Goal: Information Seeking & Learning: Learn about a topic

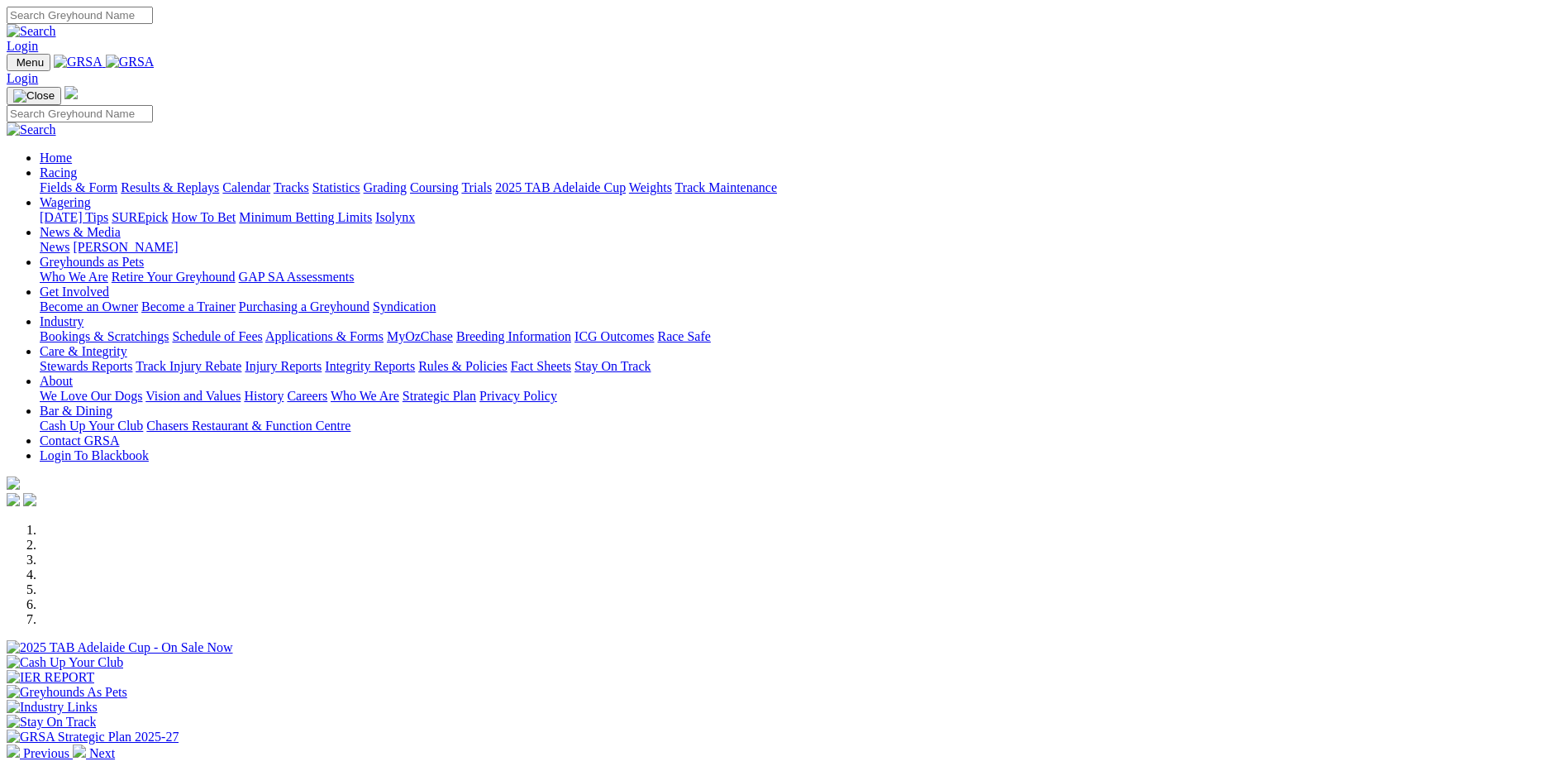
scroll to position [662, 0]
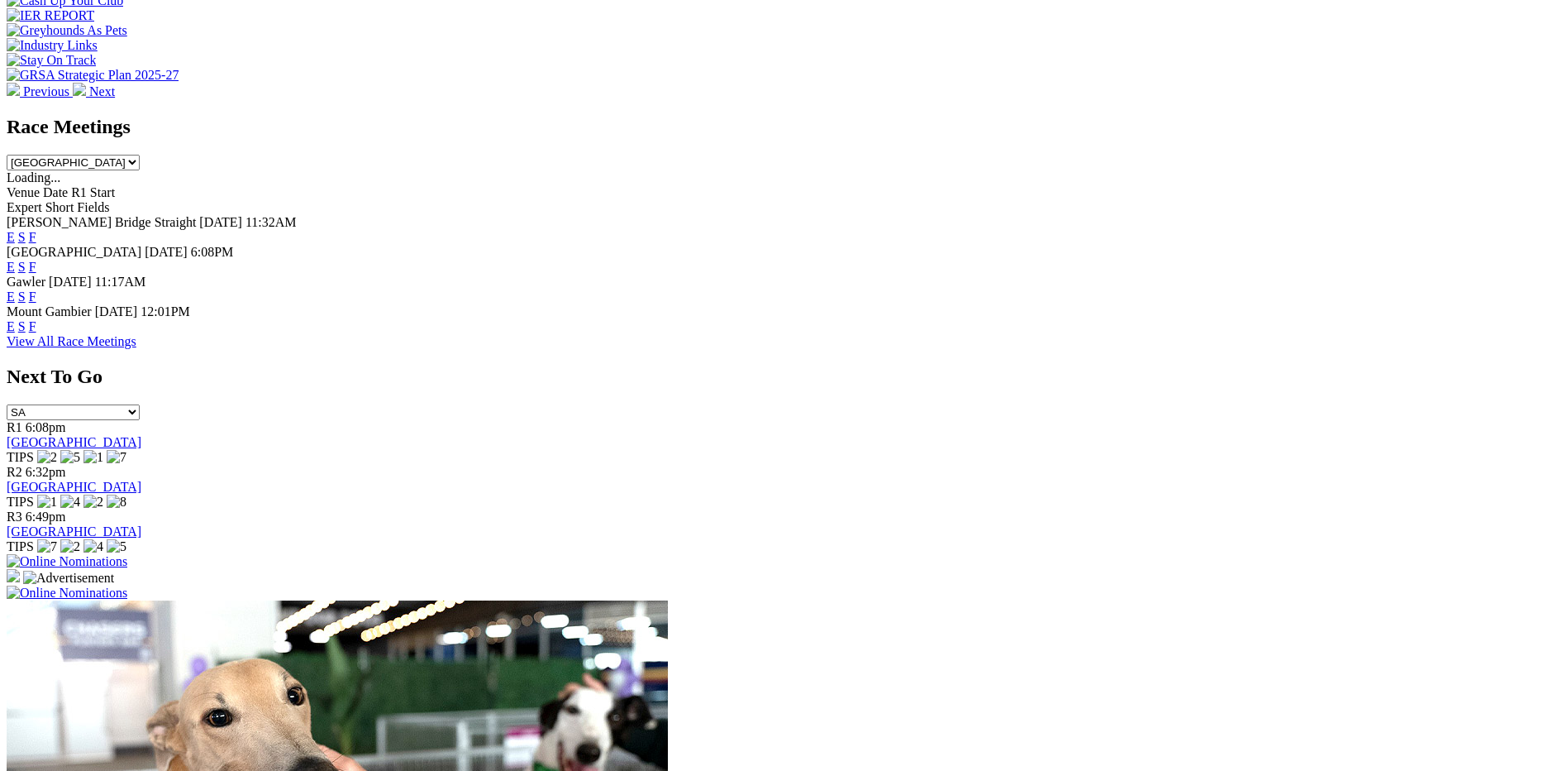
click at [136, 334] on link "View All Race Meetings" at bounding box center [72, 341] width 130 height 14
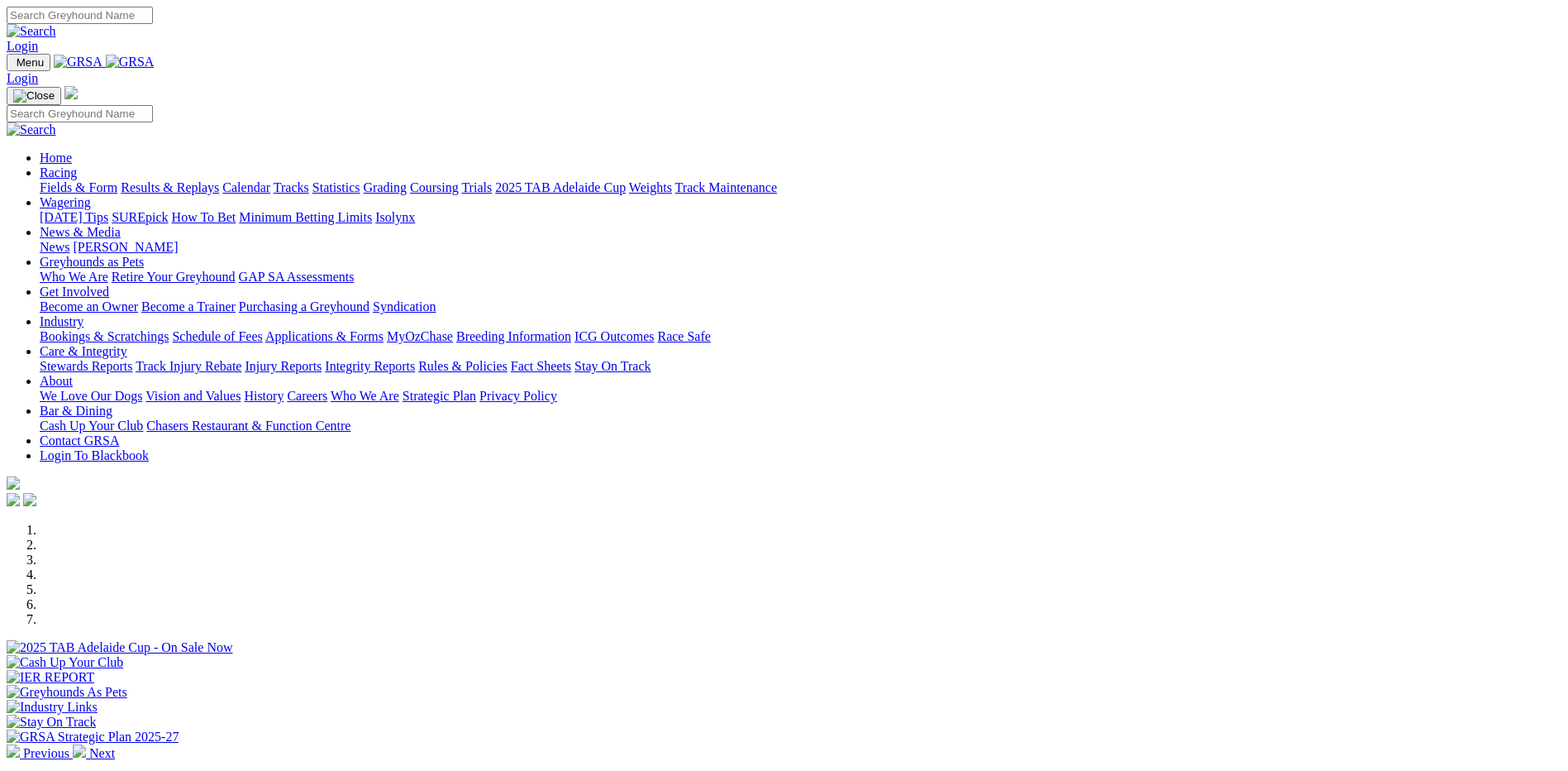
scroll to position [662, 0]
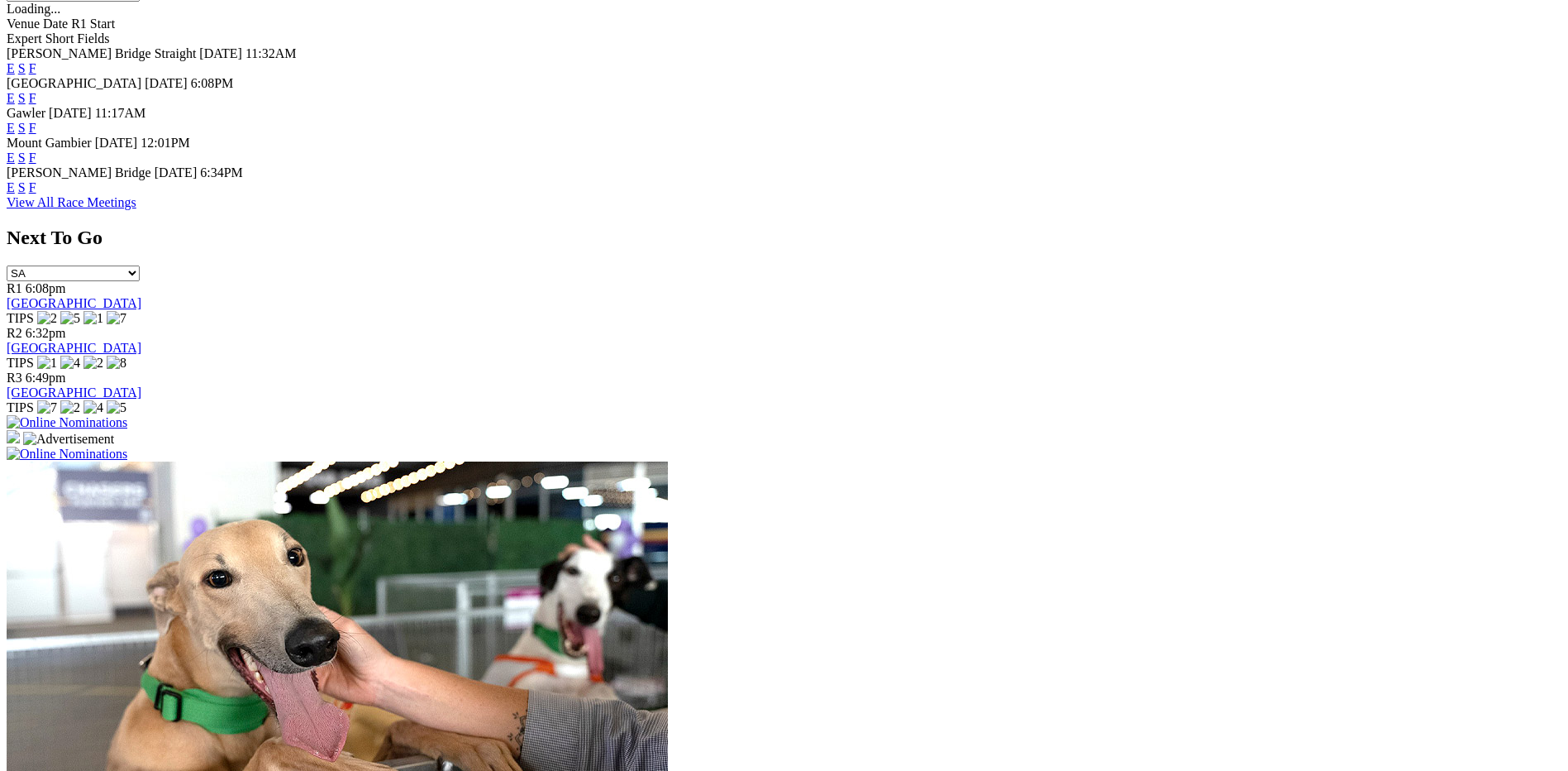
scroll to position [868, 0]
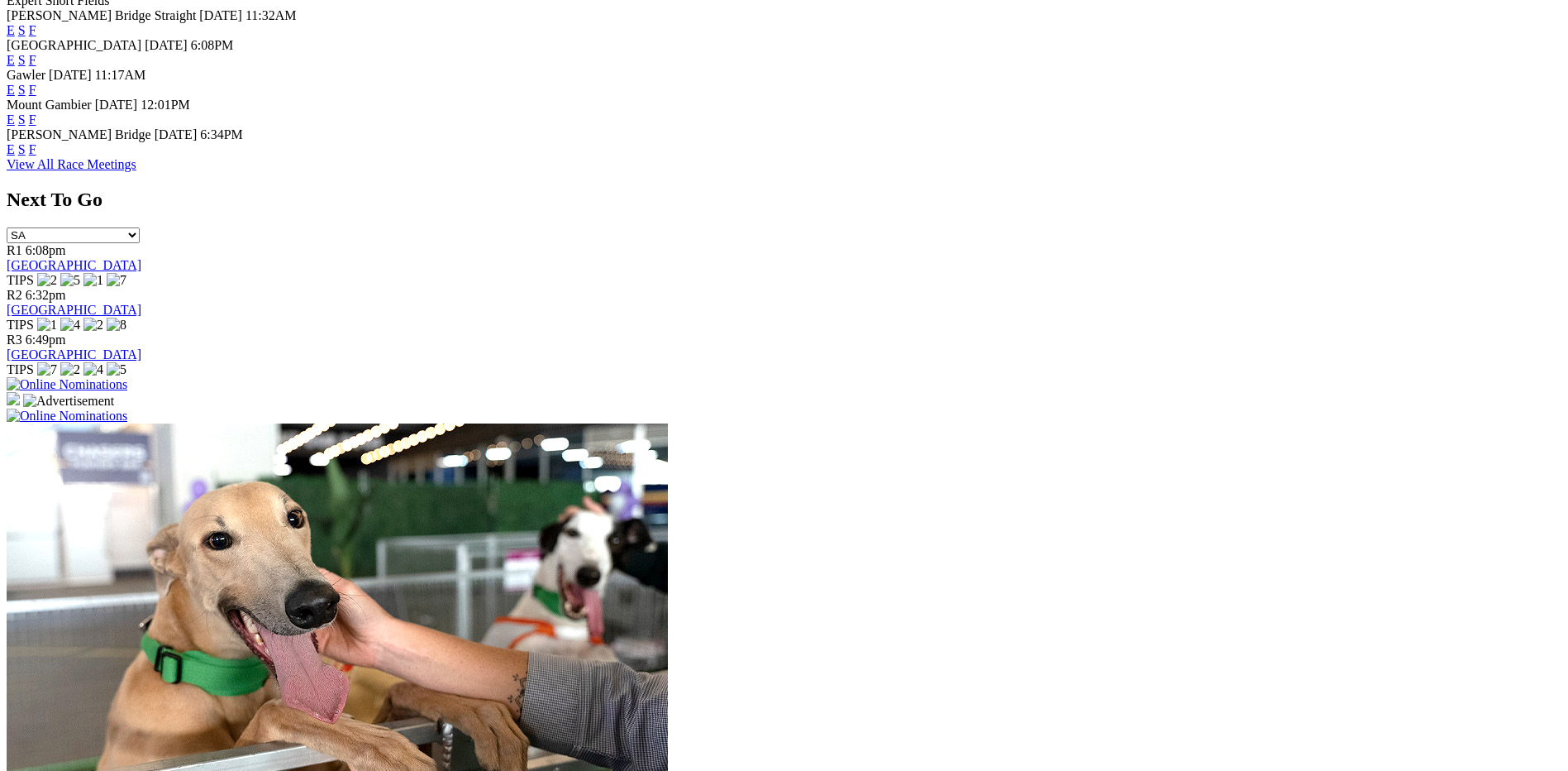
click at [37, 142] on link "F" at bounding box center [32, 149] width 7 height 14
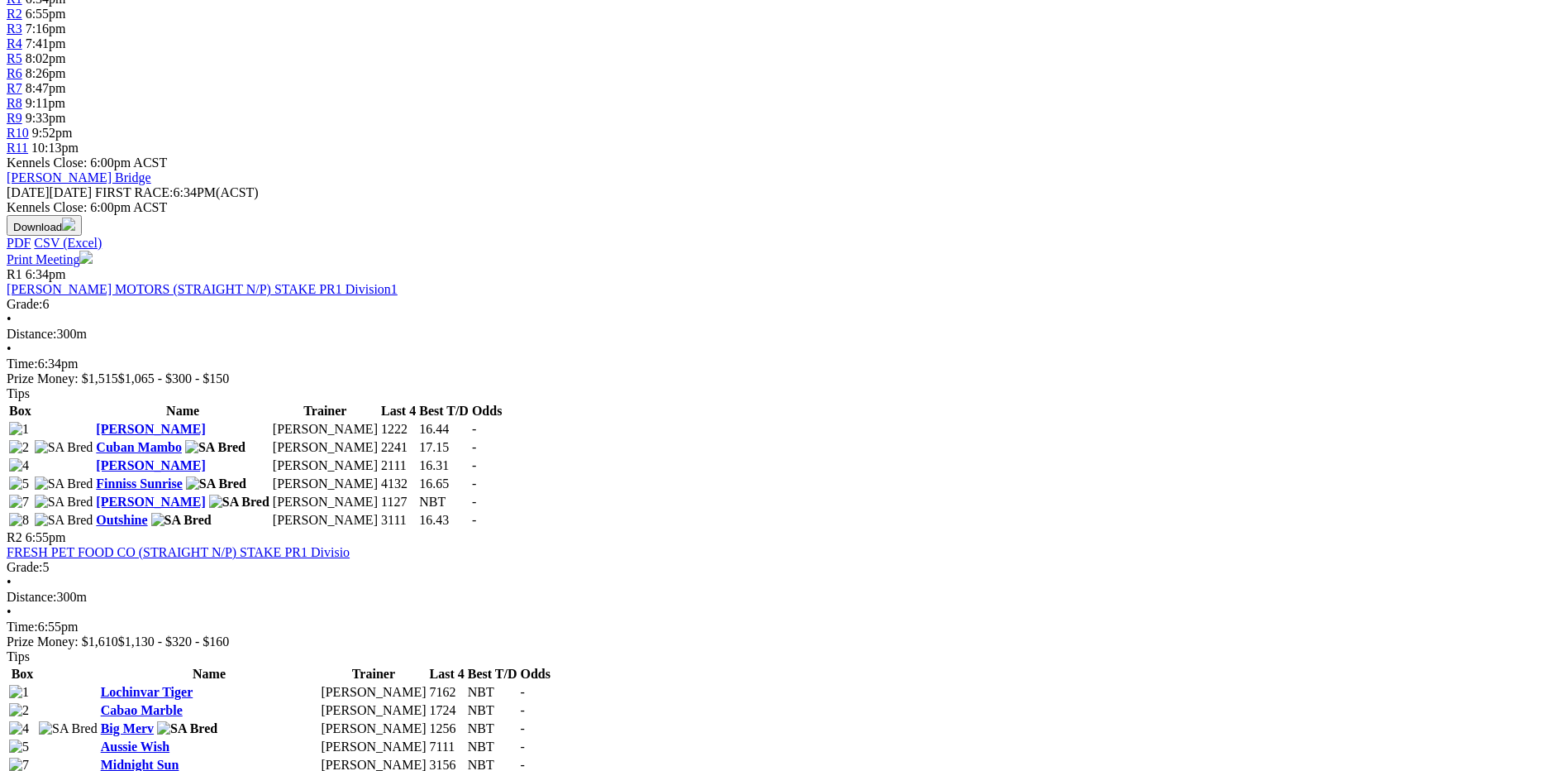
scroll to position [546, 0]
